Goal: Task Accomplishment & Management: Manage account settings

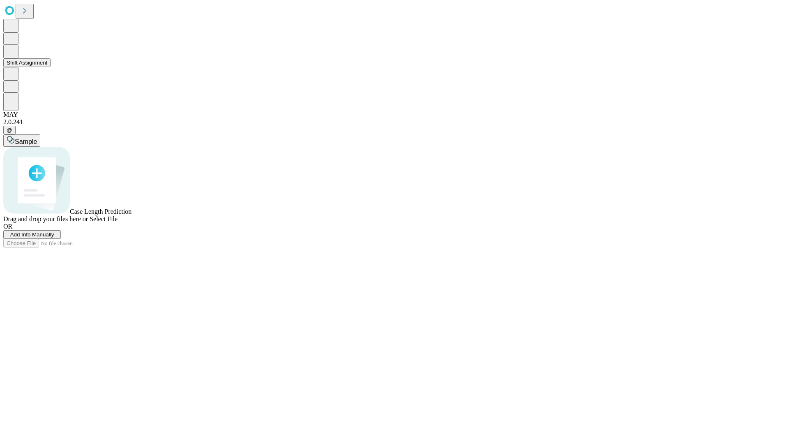
click at [51, 67] on button "Shift Assignment" at bounding box center [26, 62] width 47 height 9
